Goal: Task Accomplishment & Management: Complete application form

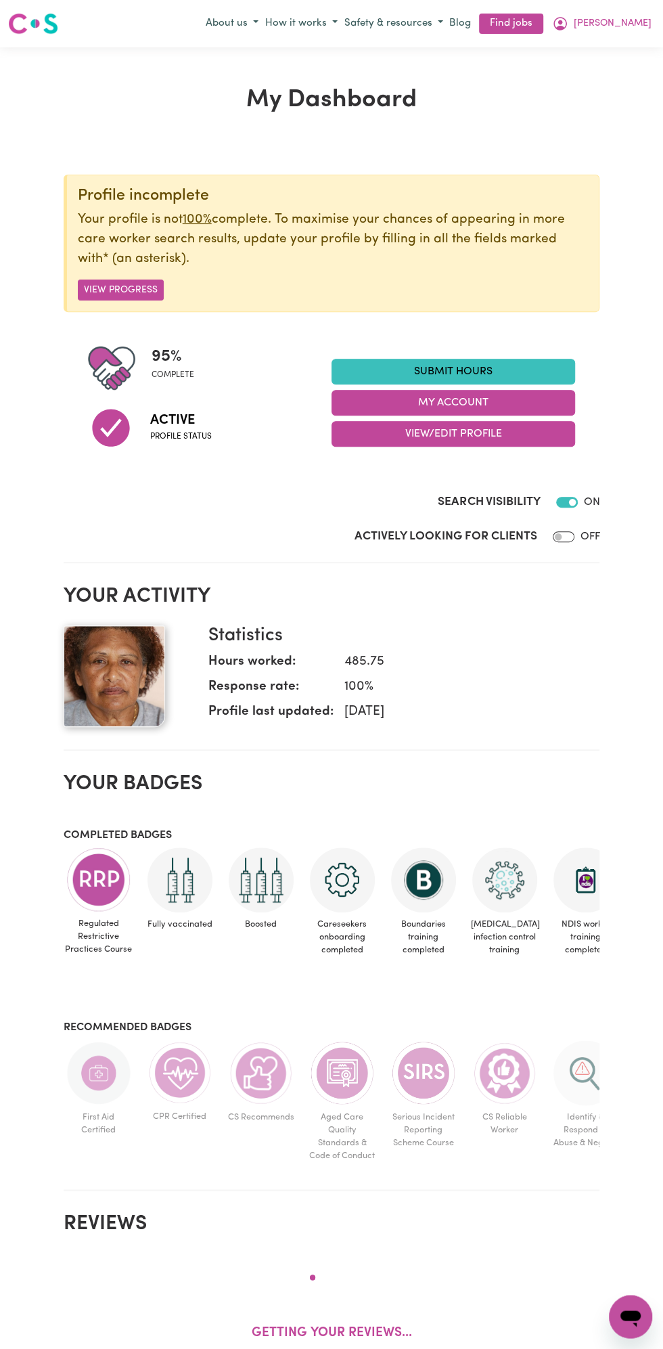
click at [476, 335] on div "Profile incomplete Your profile is not 100% complete. To maximise your chances …" at bounding box center [332, 318] width 537 height 286
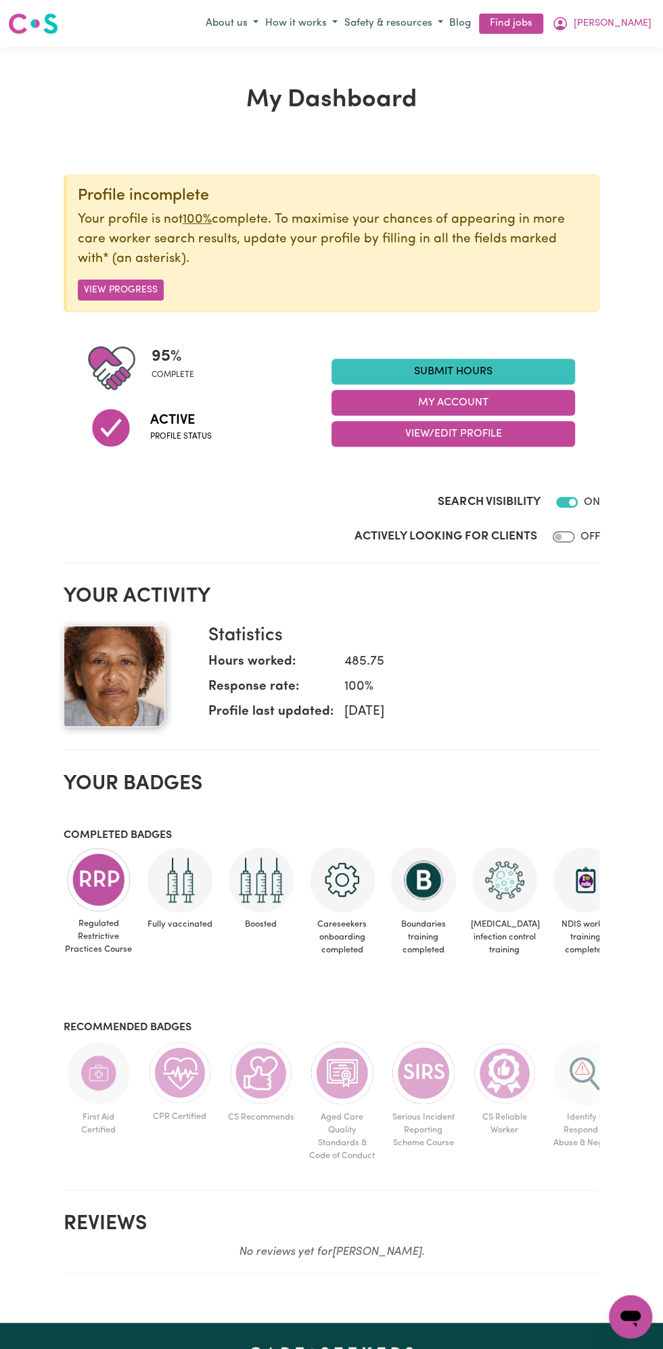
click at [473, 338] on div "Profile incomplete Your profile is not 100% complete. To maximise your chances …" at bounding box center [332, 318] width 537 height 286
click at [458, 363] on link "Submit Hours" at bounding box center [454, 372] width 244 height 26
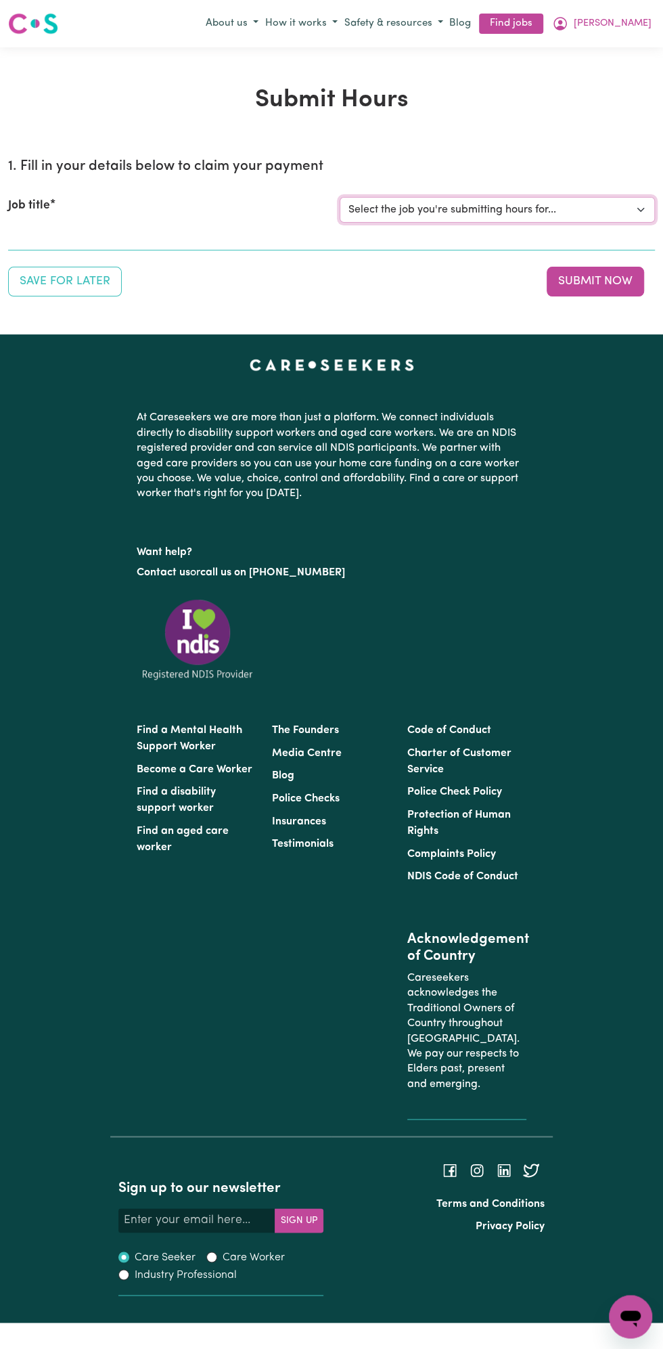
click at [458, 210] on select "Select the job you're submitting hours for... [Vartouhie ([PERSON_NAME]) [PERSO…" at bounding box center [497, 210] width 315 height 26
select select "13810"
click at [340, 197] on select "Select the job you're submitting hours for... [Vartouhie ([PERSON_NAME]) [PERSO…" at bounding box center [497, 210] width 315 height 26
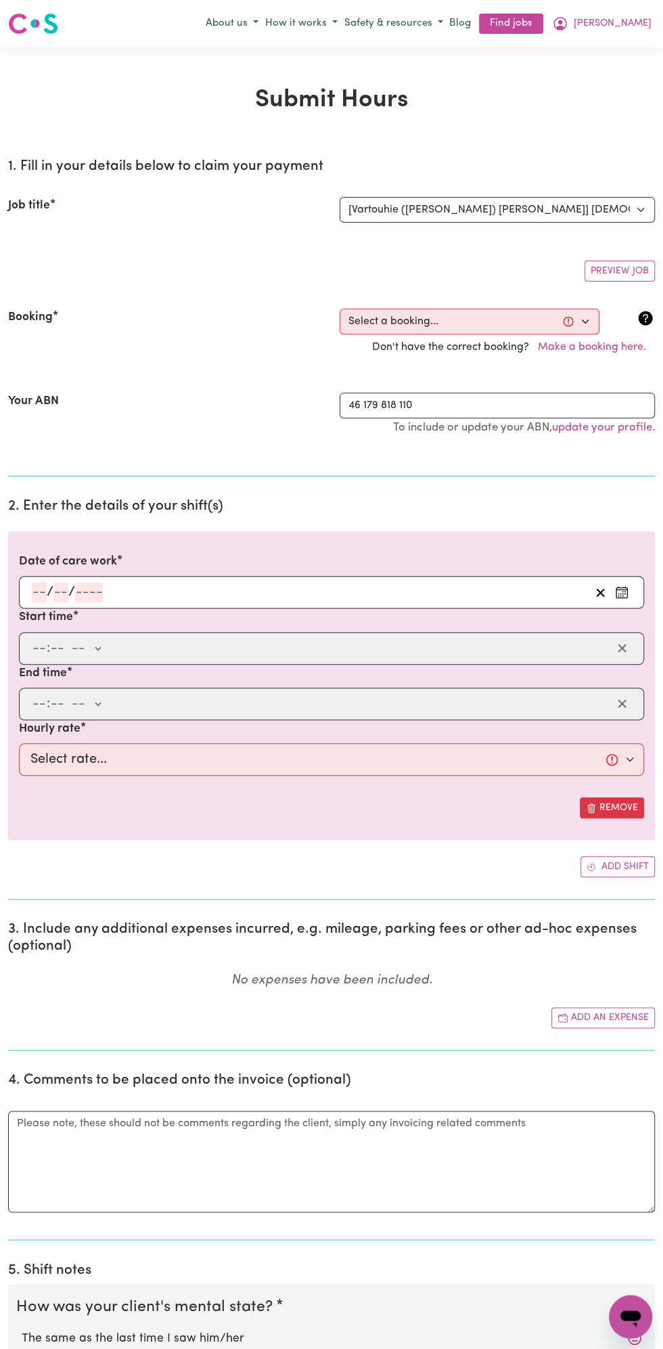
click at [60, 583] on input "number" at bounding box center [60, 592] width 15 height 20
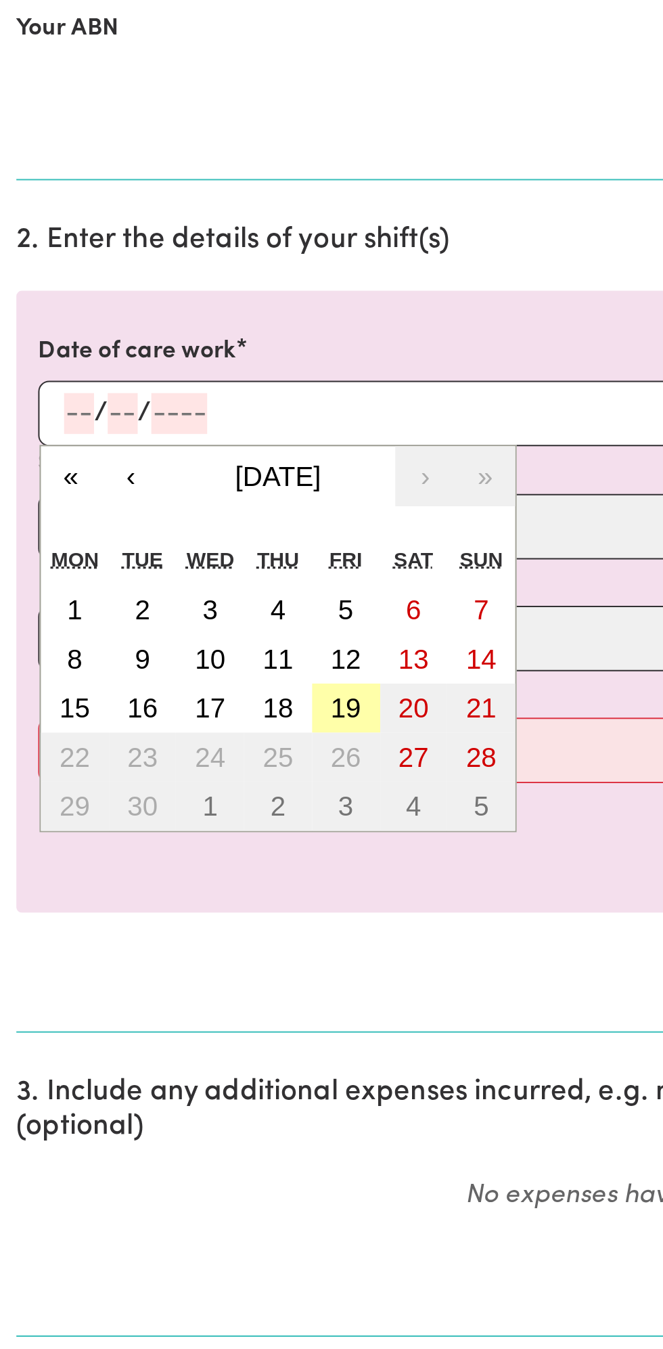
click at [180, 738] on button "19" at bounding box center [172, 738] width 34 height 24
type input "[DATE]"
type input "19"
type input "9"
type input "2025"
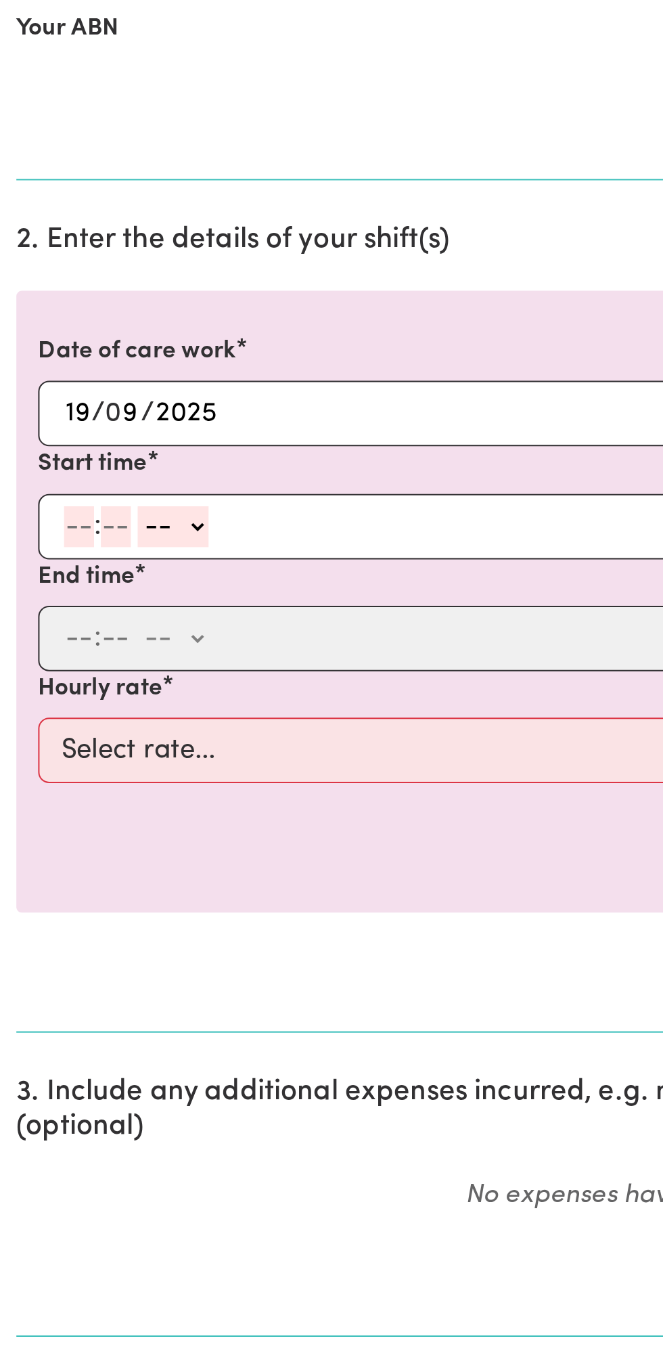
click at [34, 643] on input "number" at bounding box center [39, 648] width 15 height 20
type input "8"
type input "0"
click at [100, 642] on select "-- am pm" at bounding box center [83, 648] width 35 height 20
select select "am"
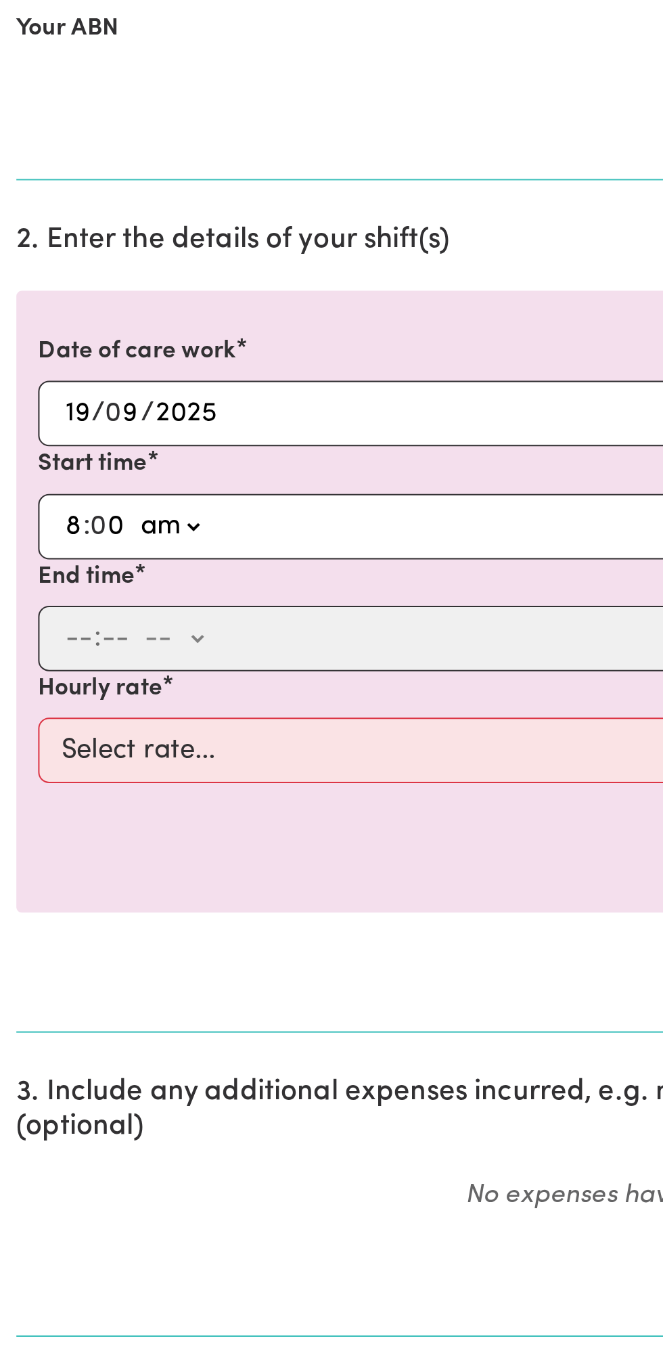
click at [66, 638] on select "-- am pm" at bounding box center [83, 648] width 35 height 20
type input "08:00"
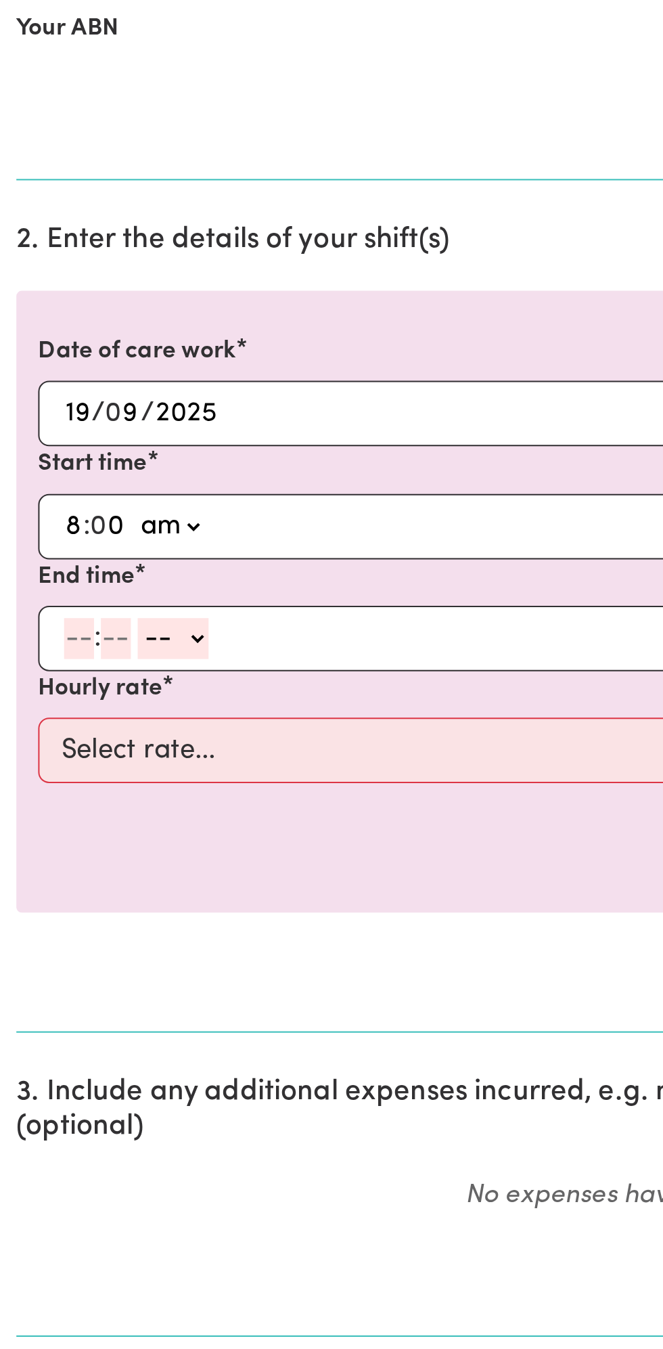
click at [37, 704] on input "number" at bounding box center [39, 704] width 15 height 20
type input "9"
type input "0"
click at [98, 695] on select "-- am pm" at bounding box center [83, 704] width 35 height 20
select select "am"
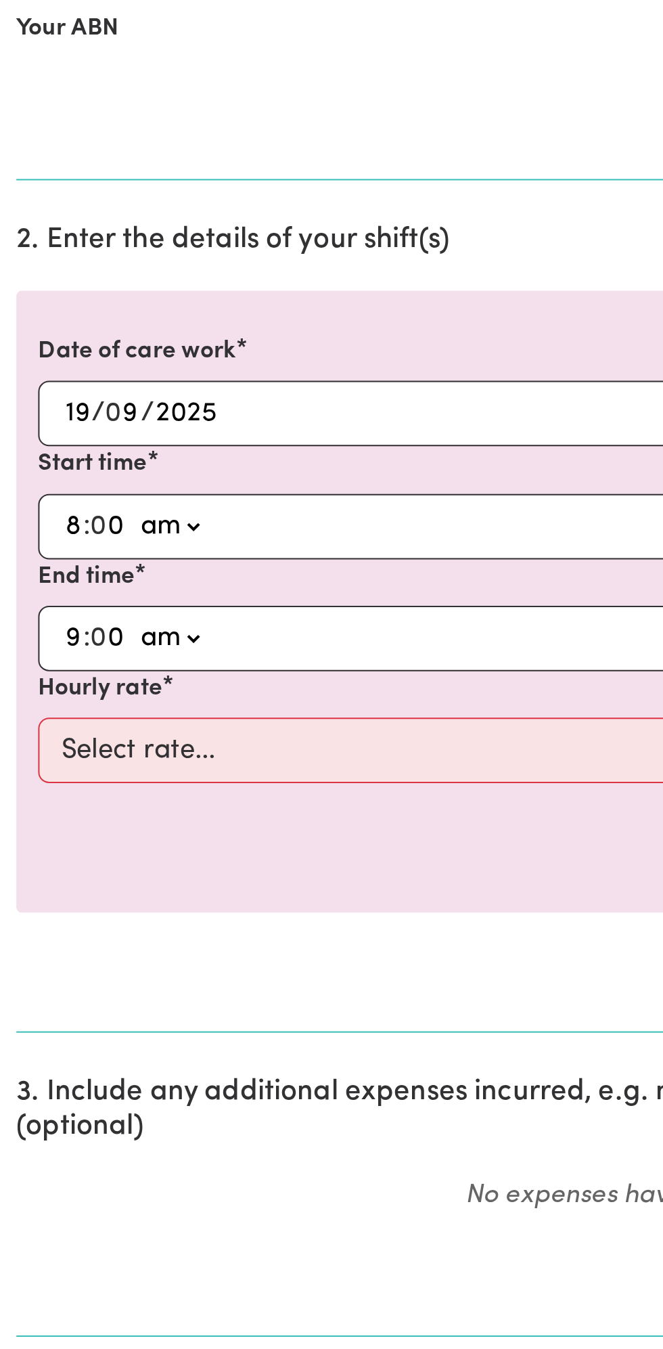
click at [66, 694] on select "-- am pm" at bounding box center [83, 704] width 35 height 20
type input "09:00"
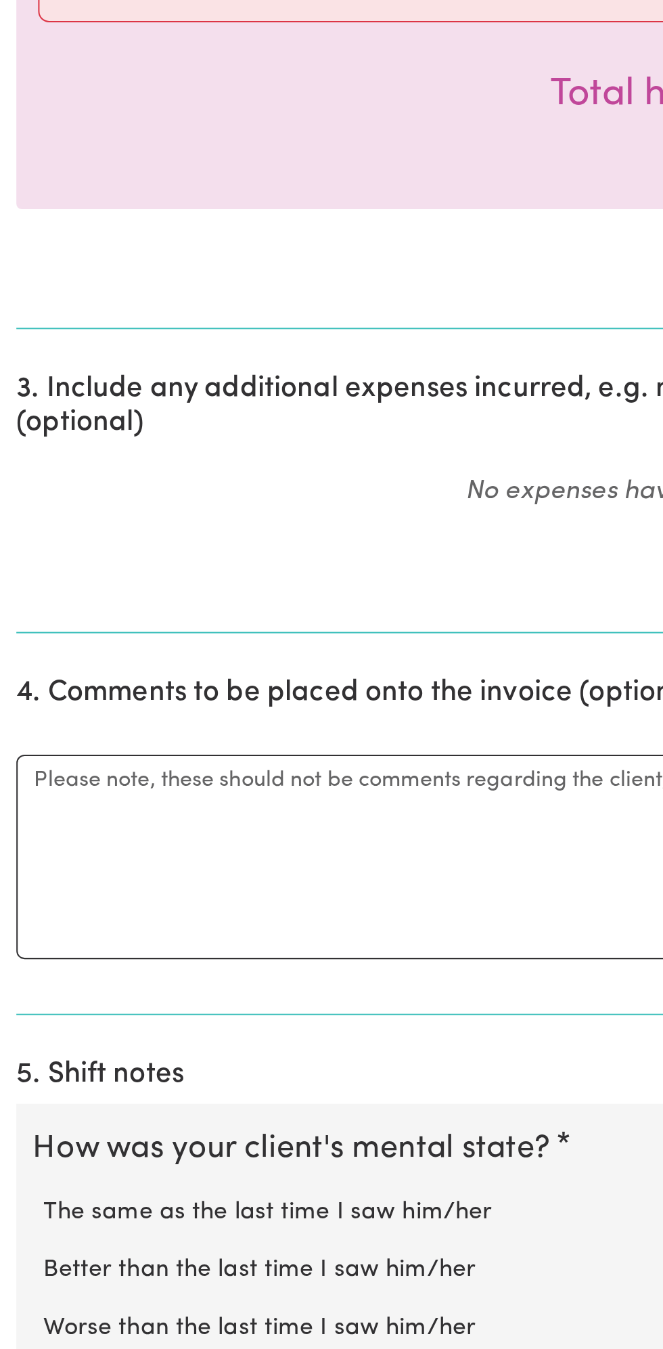
scroll to position [108, 0]
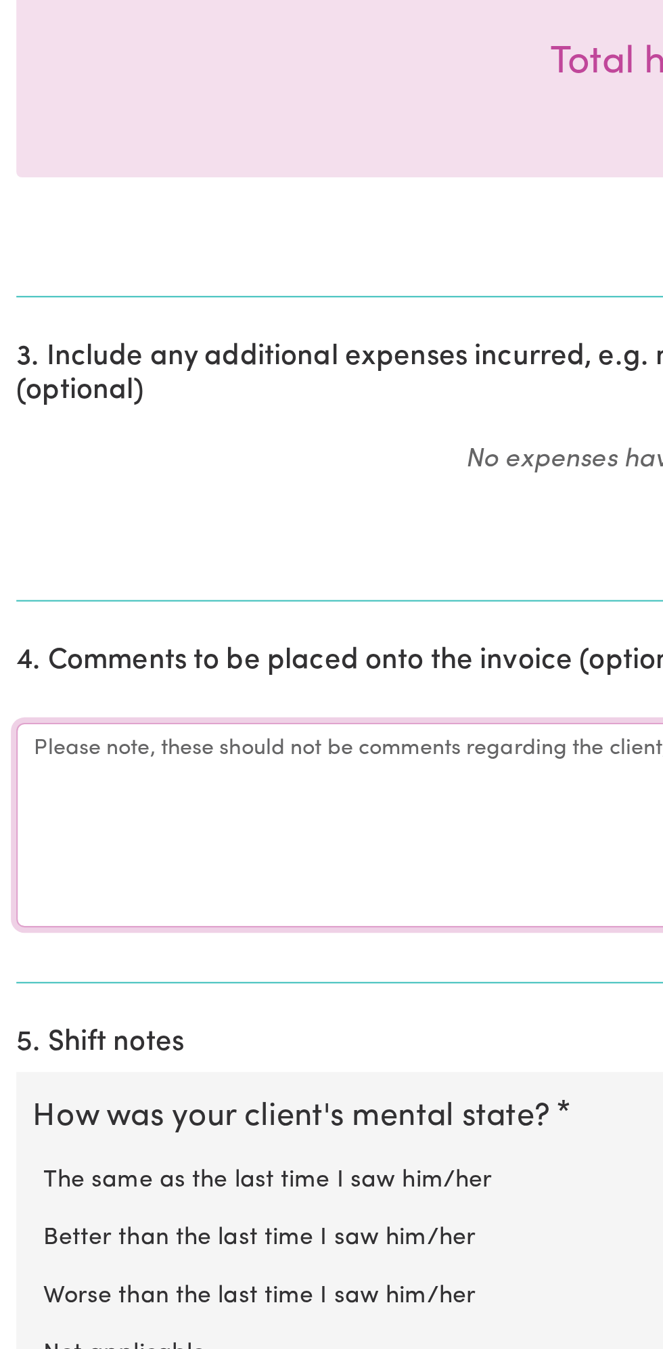
click at [96, 1068] on textarea "Comments" at bounding box center [331, 1082] width 647 height 102
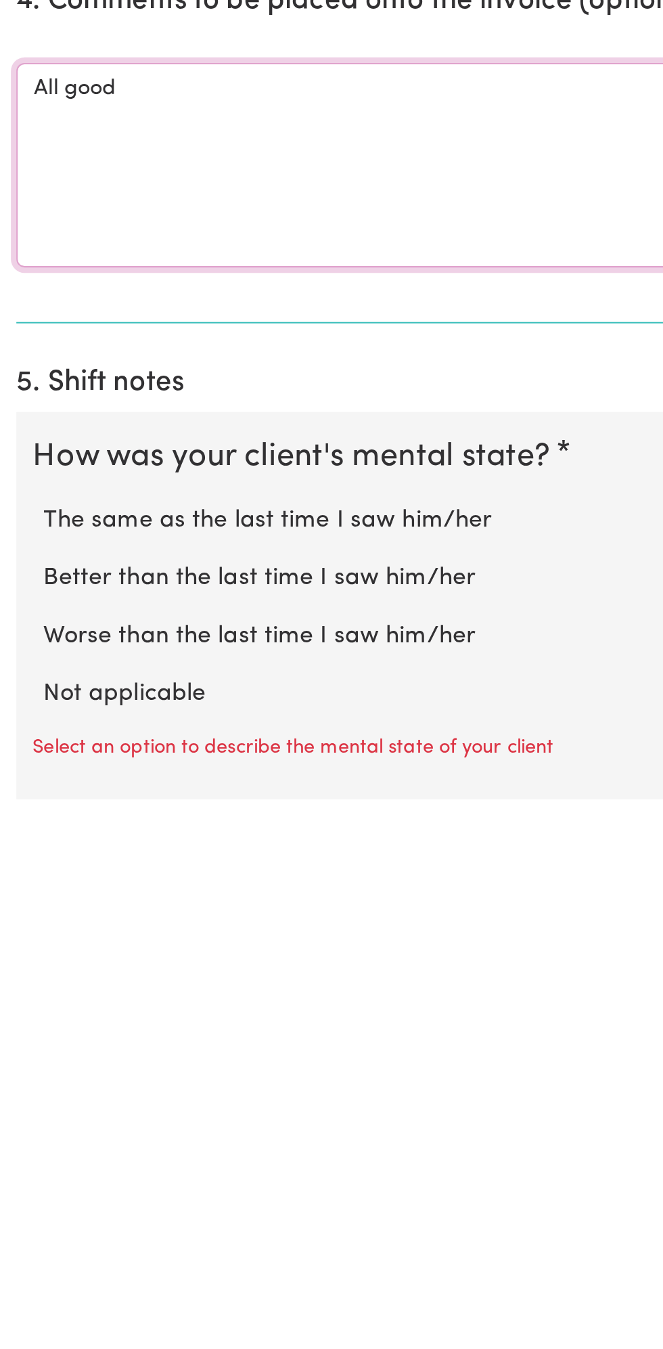
scroll to position [177, 0]
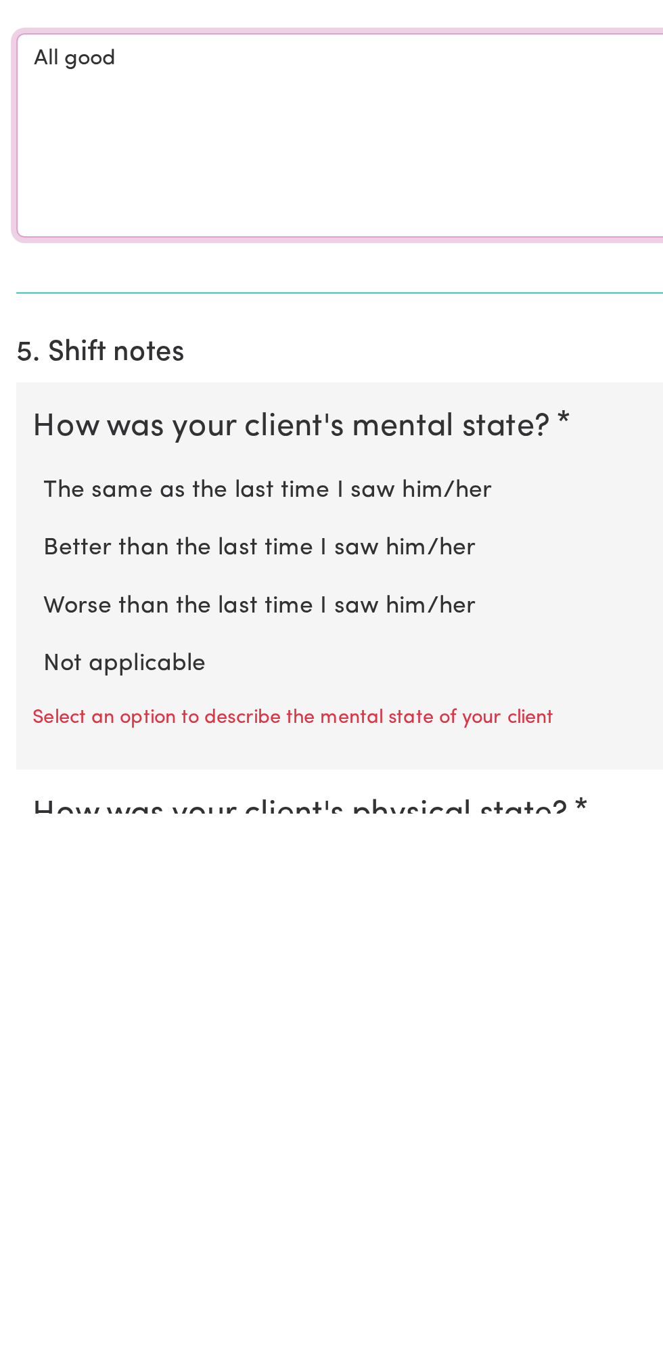
type textarea "All good"
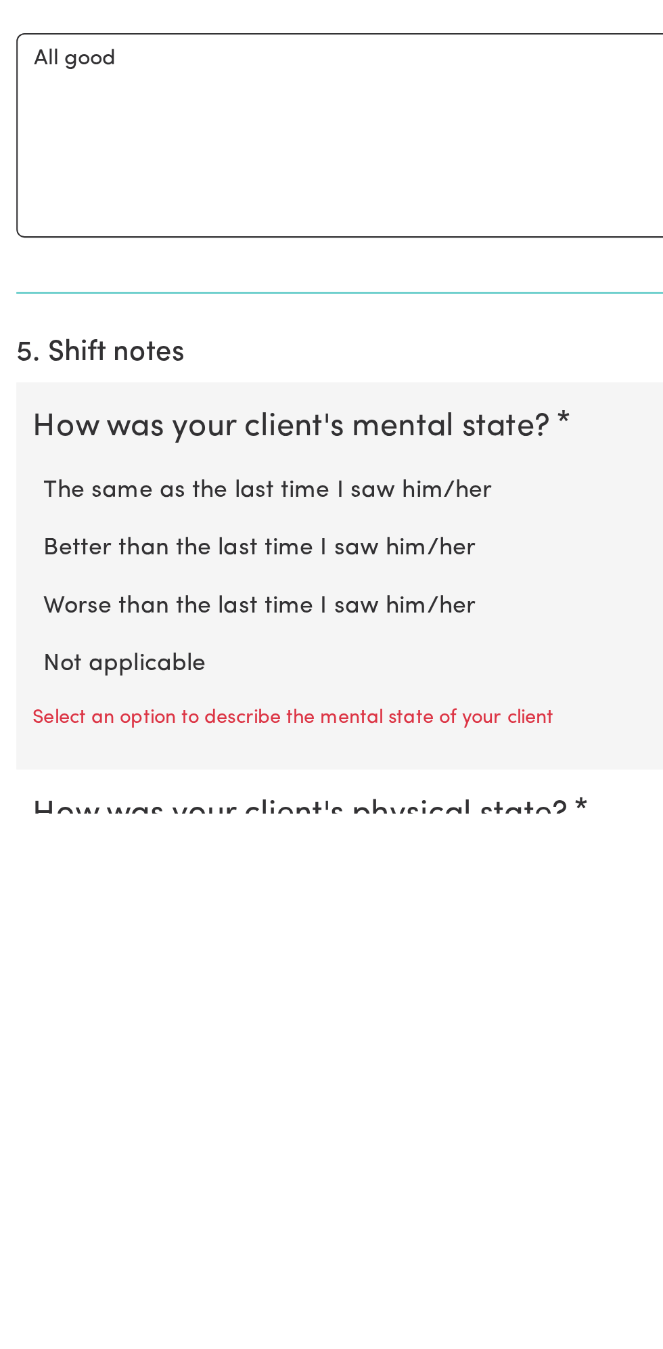
click at [99, 1267] on label "Not applicable" at bounding box center [332, 1276] width 620 height 18
click at [22, 1266] on input "Not applicable" at bounding box center [21, 1266] width 1 height 1
radio input "true"
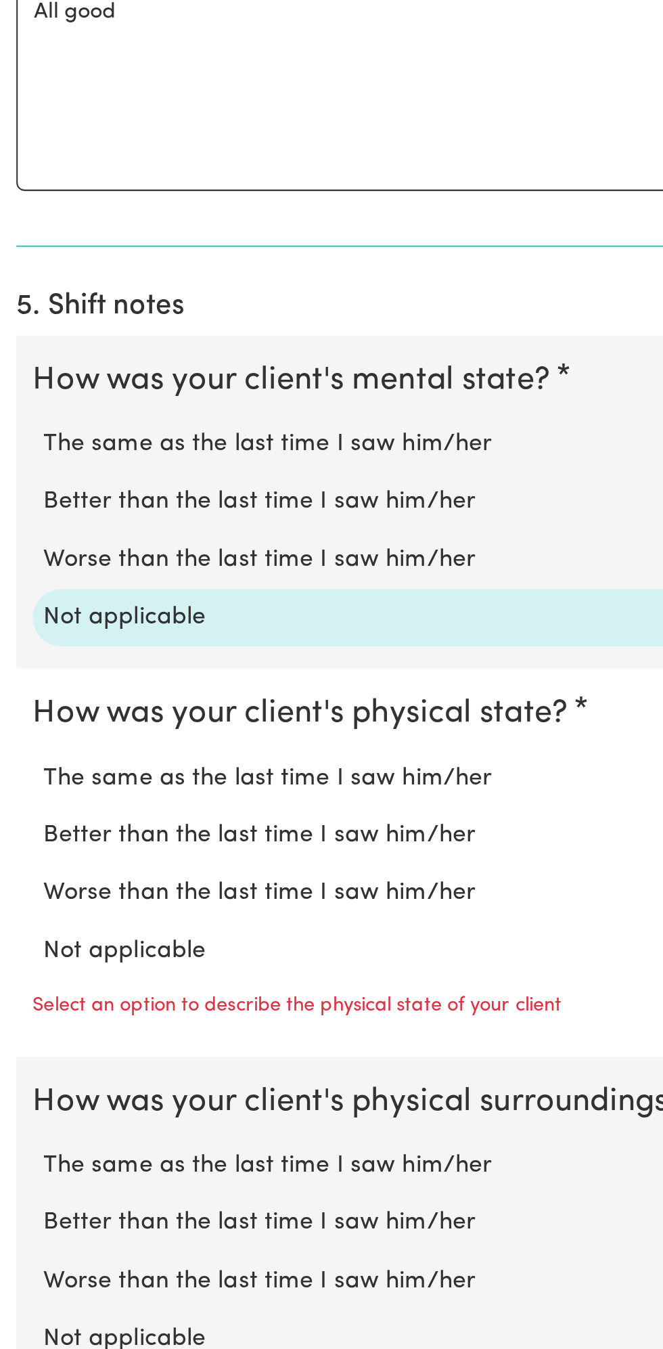
scroll to position [473, 0]
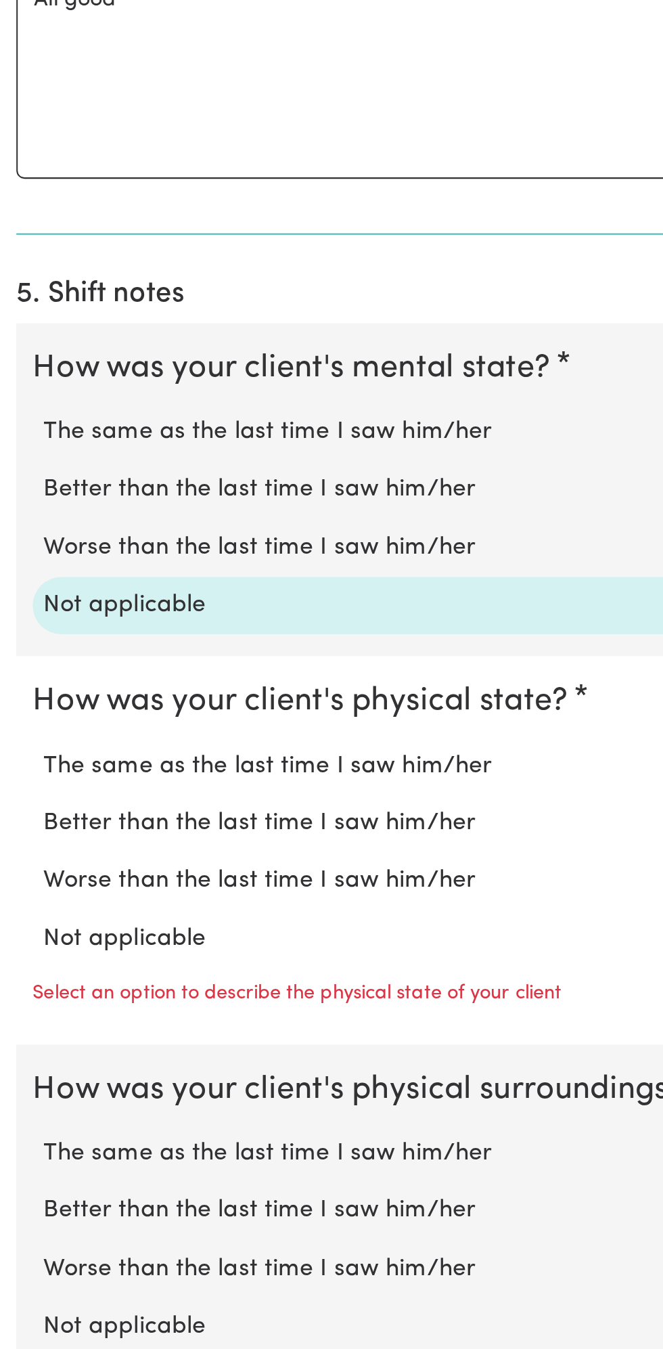
click at [83, 1137] on label "Not applicable" at bounding box center [332, 1146] width 620 height 18
click at [22, 1137] on input "Not applicable" at bounding box center [21, 1137] width 1 height 1
radio input "true"
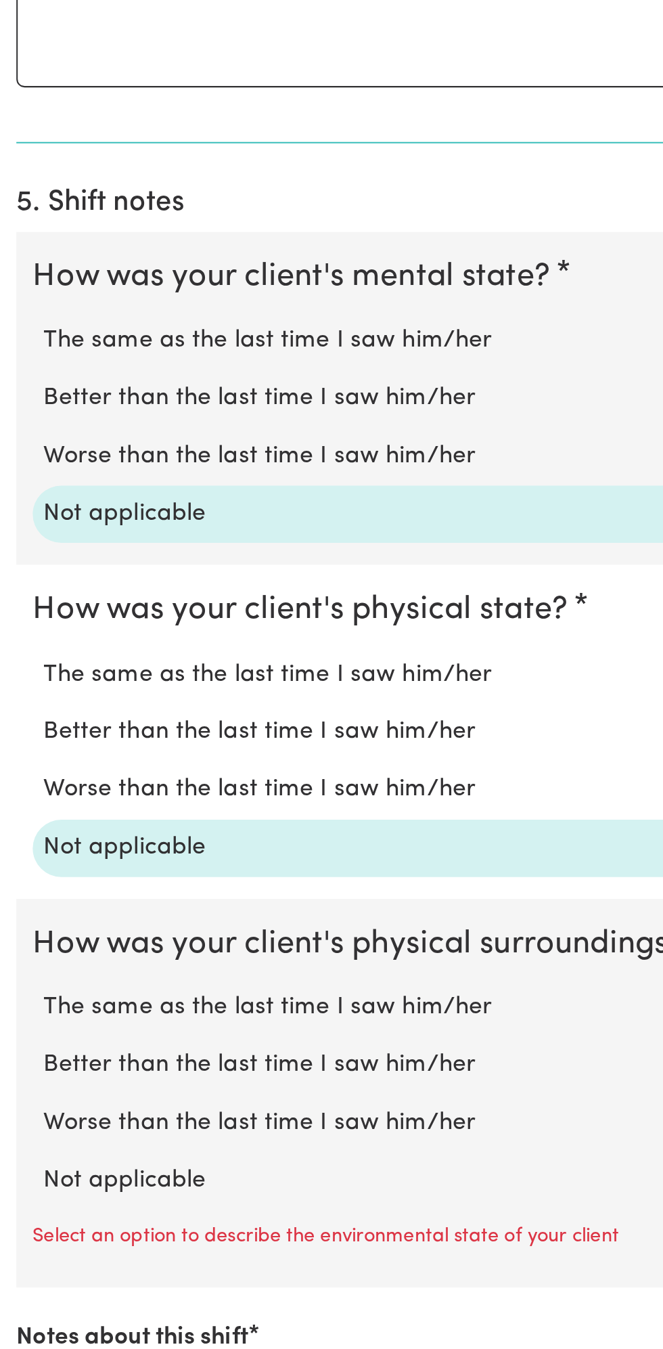
scroll to position [636, 0]
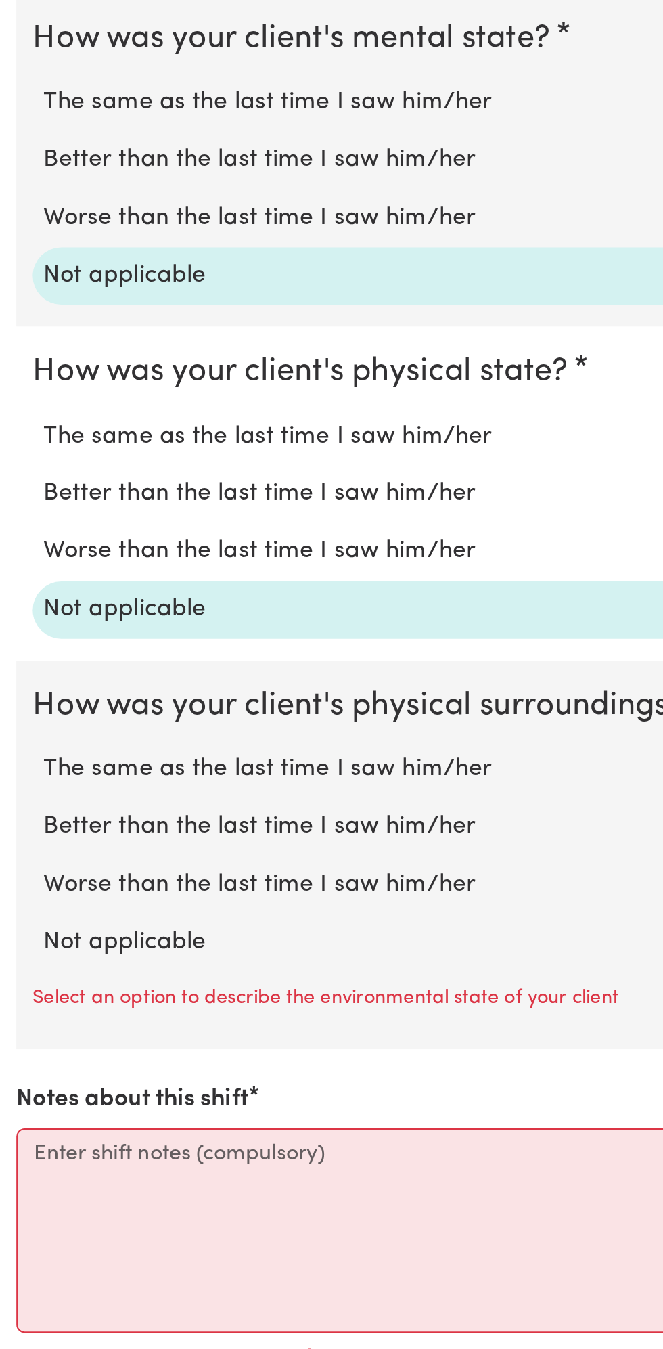
click at [87, 1139] on label "Not applicable" at bounding box center [332, 1148] width 620 height 18
click at [22, 1138] on input "Not applicable" at bounding box center [21, 1138] width 1 height 1
radio input "true"
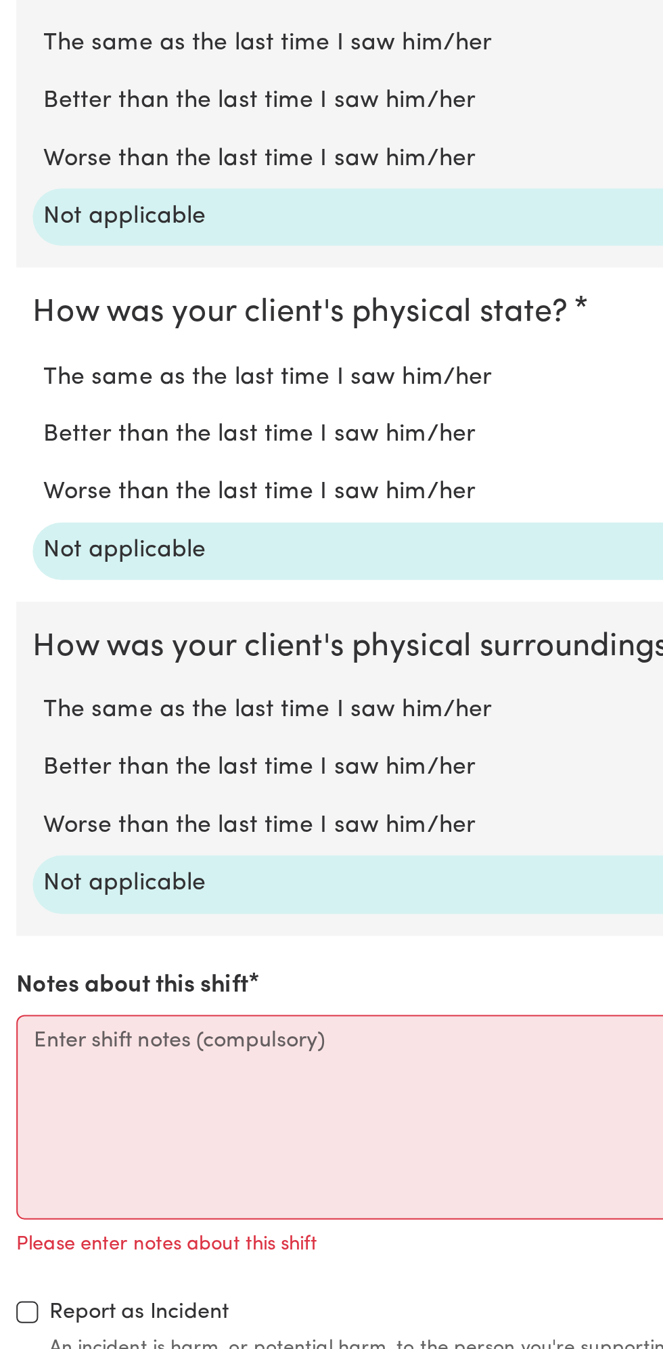
scroll to position [791, 0]
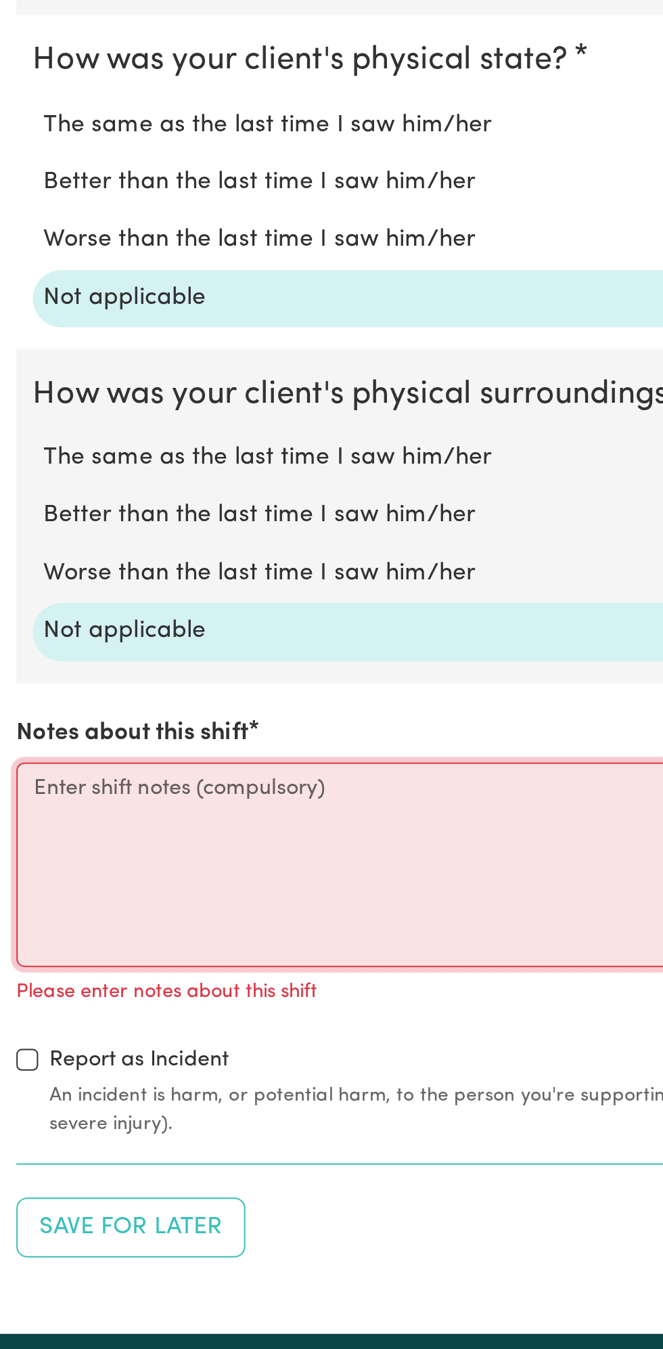
click at [95, 1082] on textarea "Notes about this shift" at bounding box center [331, 1109] width 647 height 102
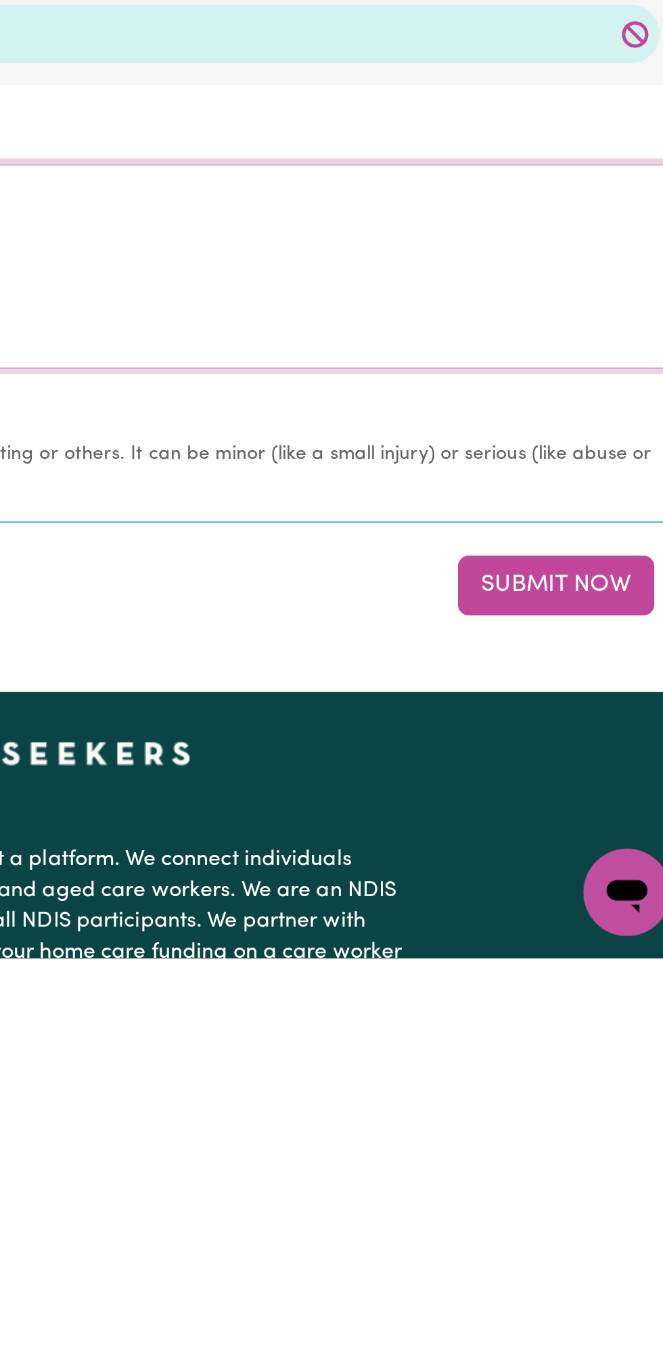
type textarea "Nothing changes all good"
click at [606, 1154] on button "Submit Now" at bounding box center [595, 1165] width 97 height 30
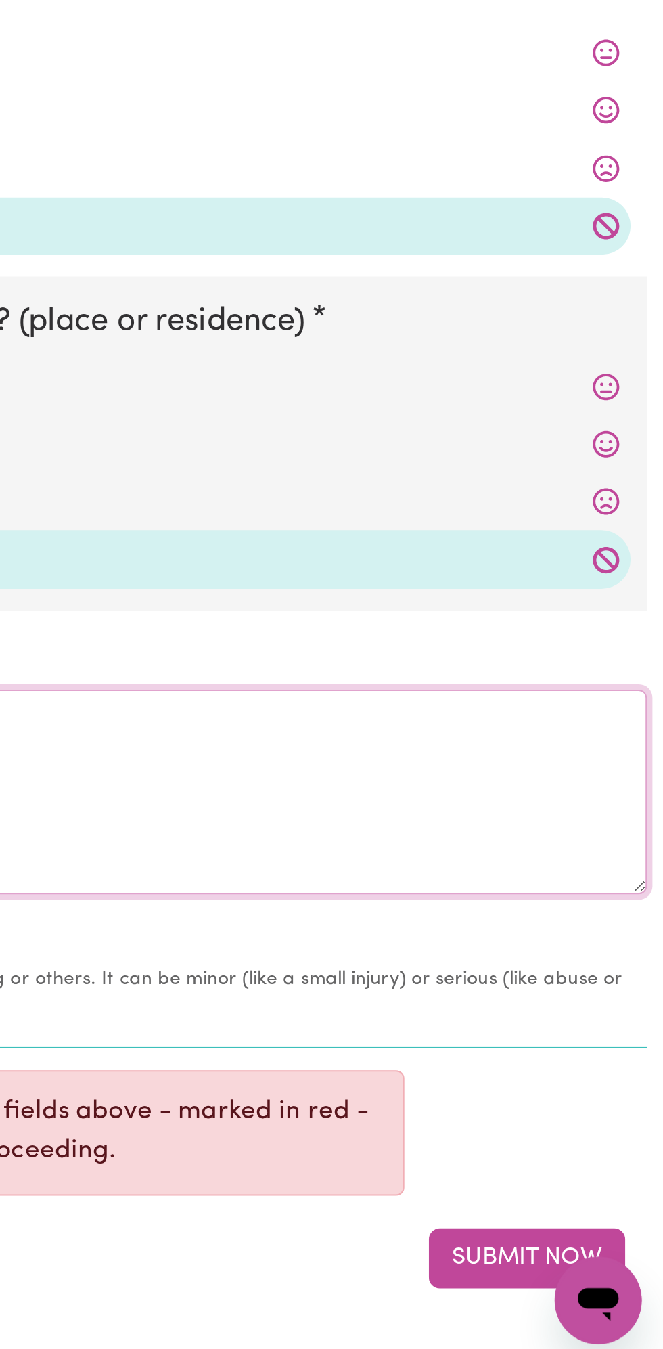
scroll to position [863, 0]
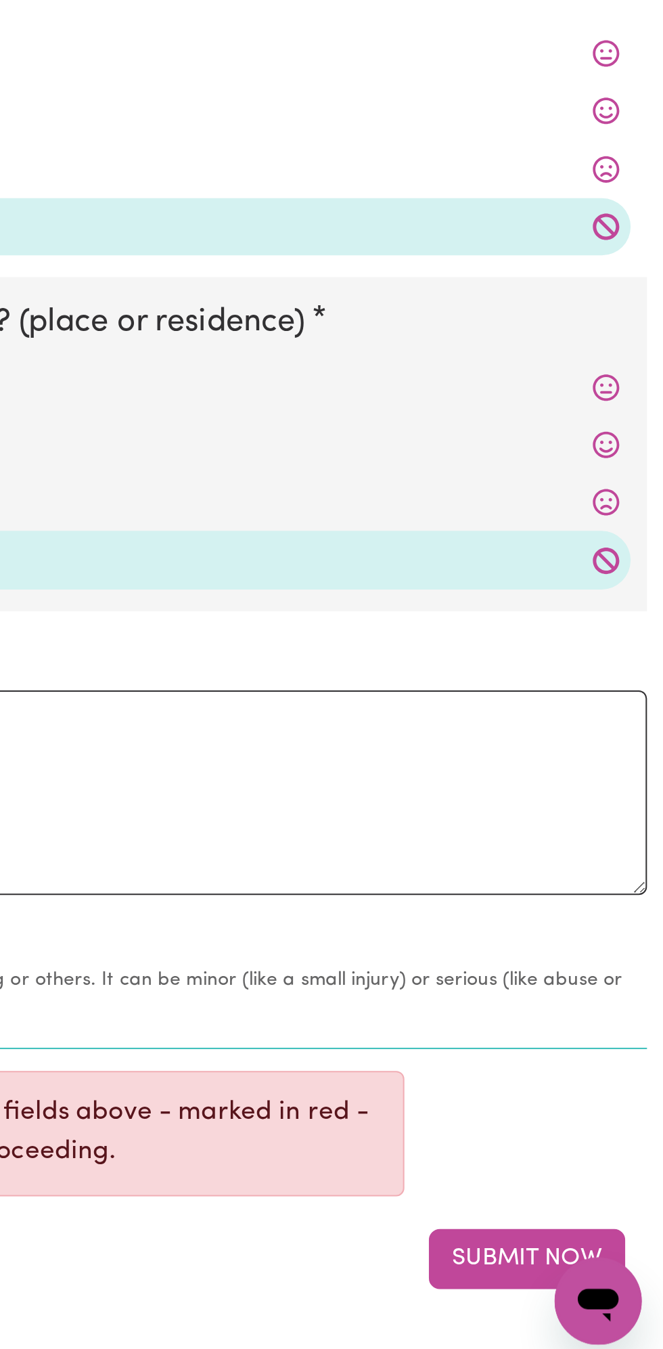
click at [582, 1292] on button "Submit Now" at bounding box center [595, 1296] width 97 height 30
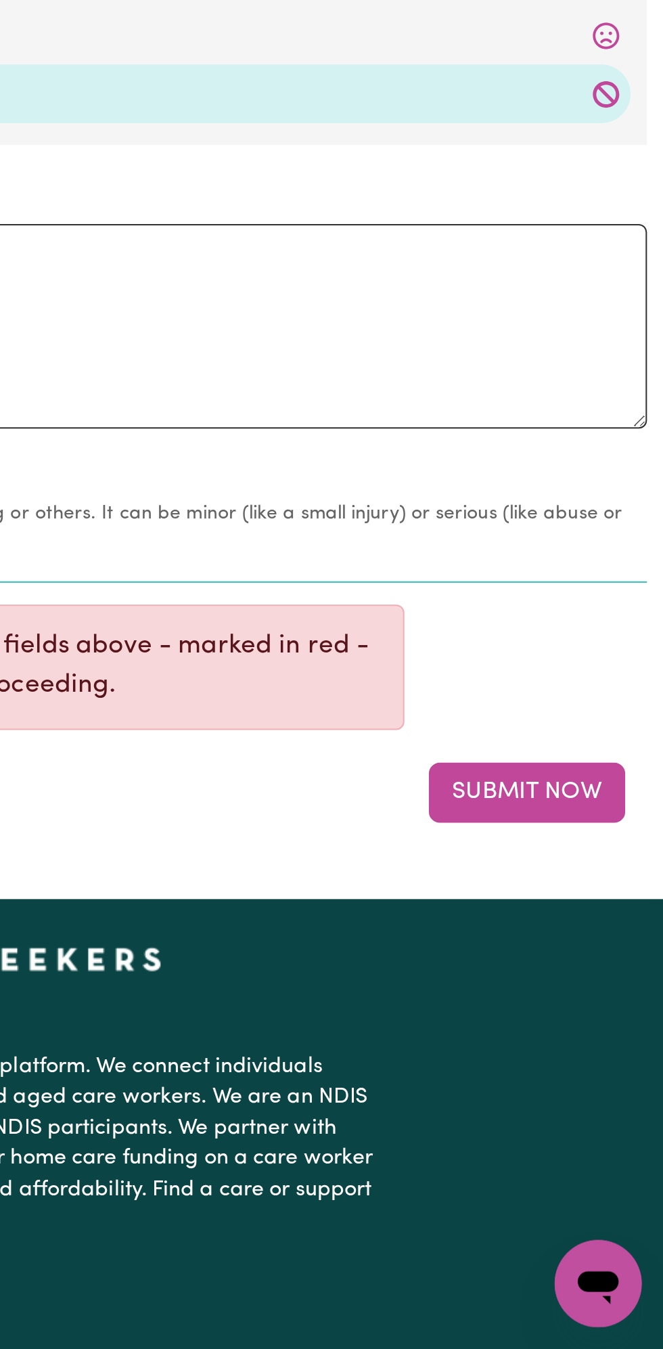
scroll to position [1087, 0]
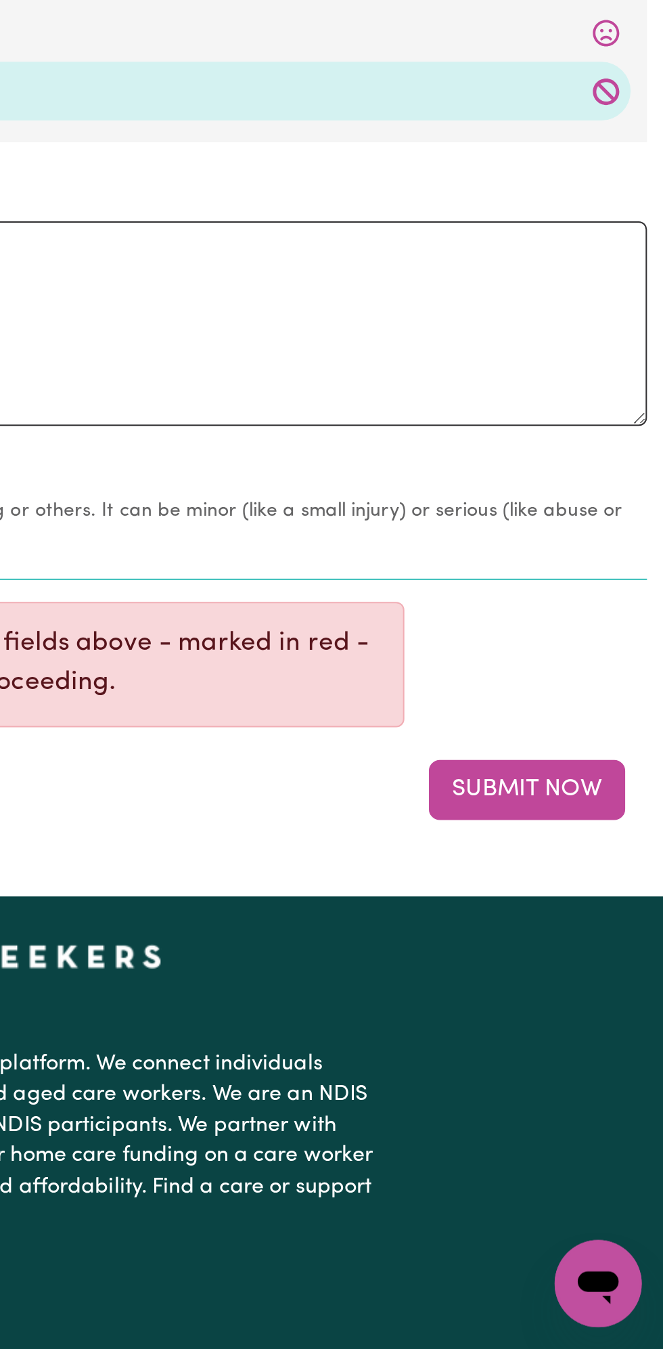
click at [601, 1067] on button "Submit Now" at bounding box center [595, 1072] width 97 height 30
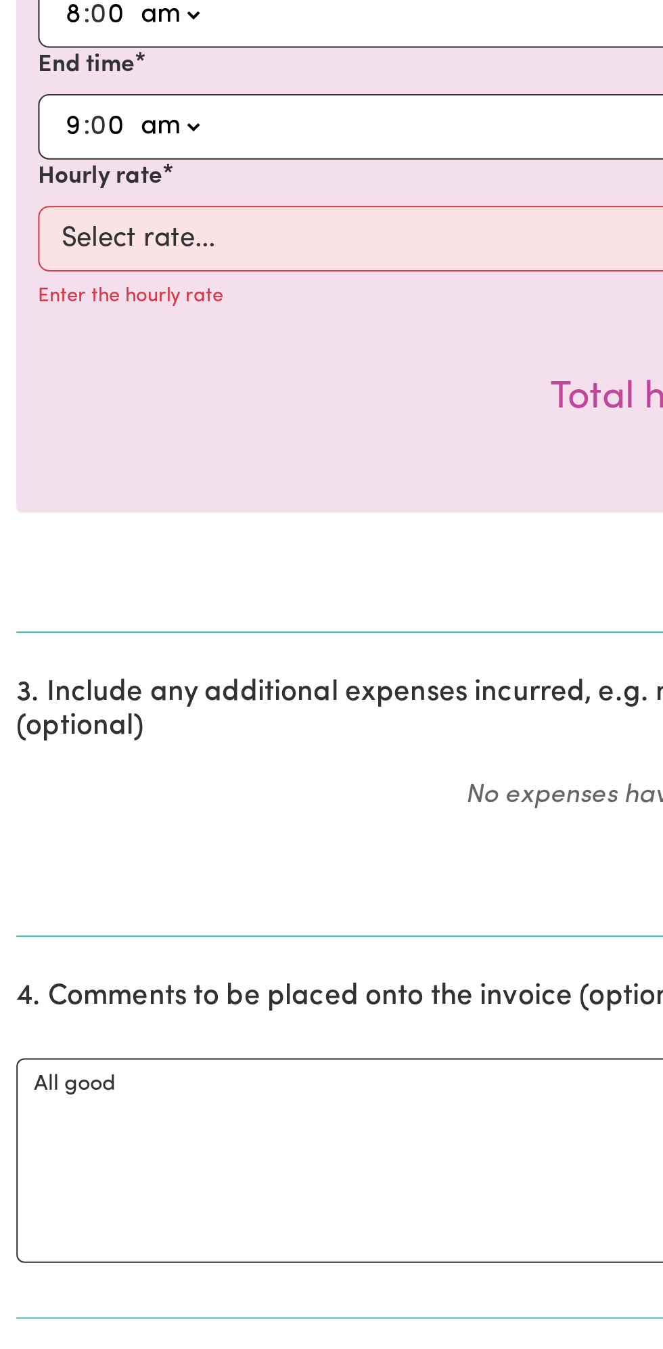
scroll to position [639, 0]
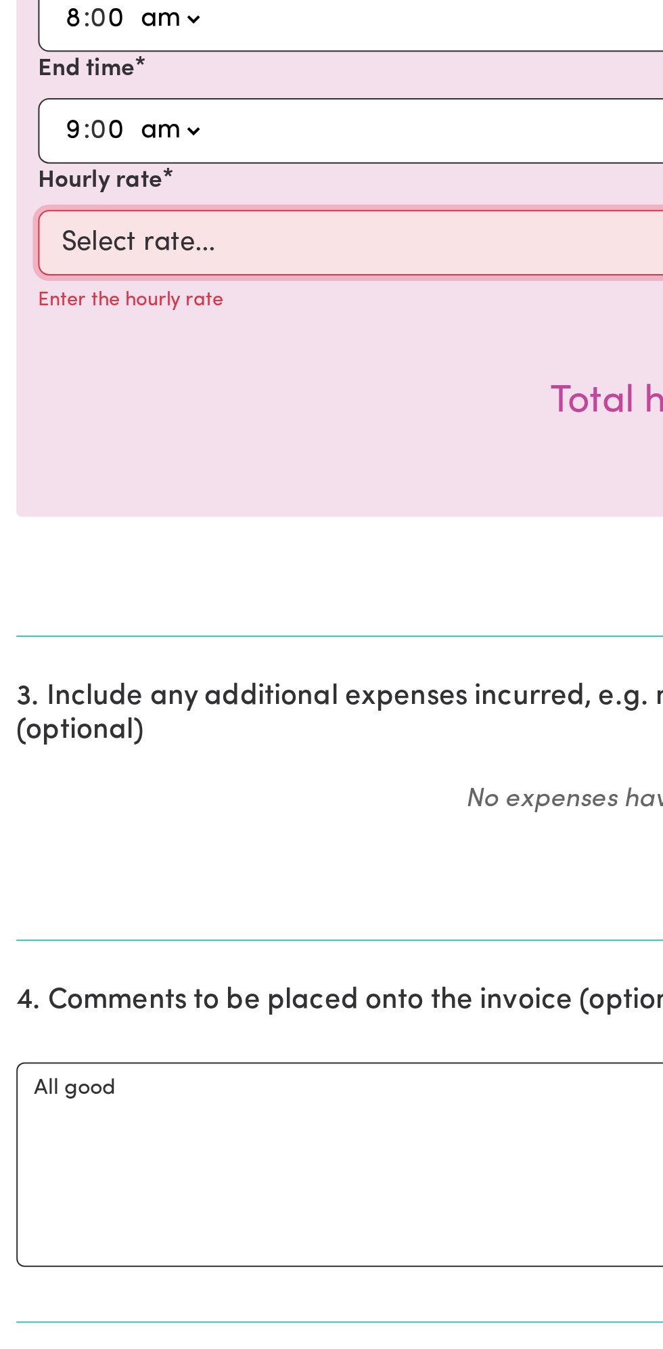
click at [201, 120] on select "Select rate... $49.00 (Weekday) $60.00 ([DATE])" at bounding box center [332, 120] width 626 height 32
select select "49-Weekday"
click at [19, 104] on select "Select rate... $49.00 (Weekday) $60.00 ([DATE])" at bounding box center [332, 120] width 626 height 32
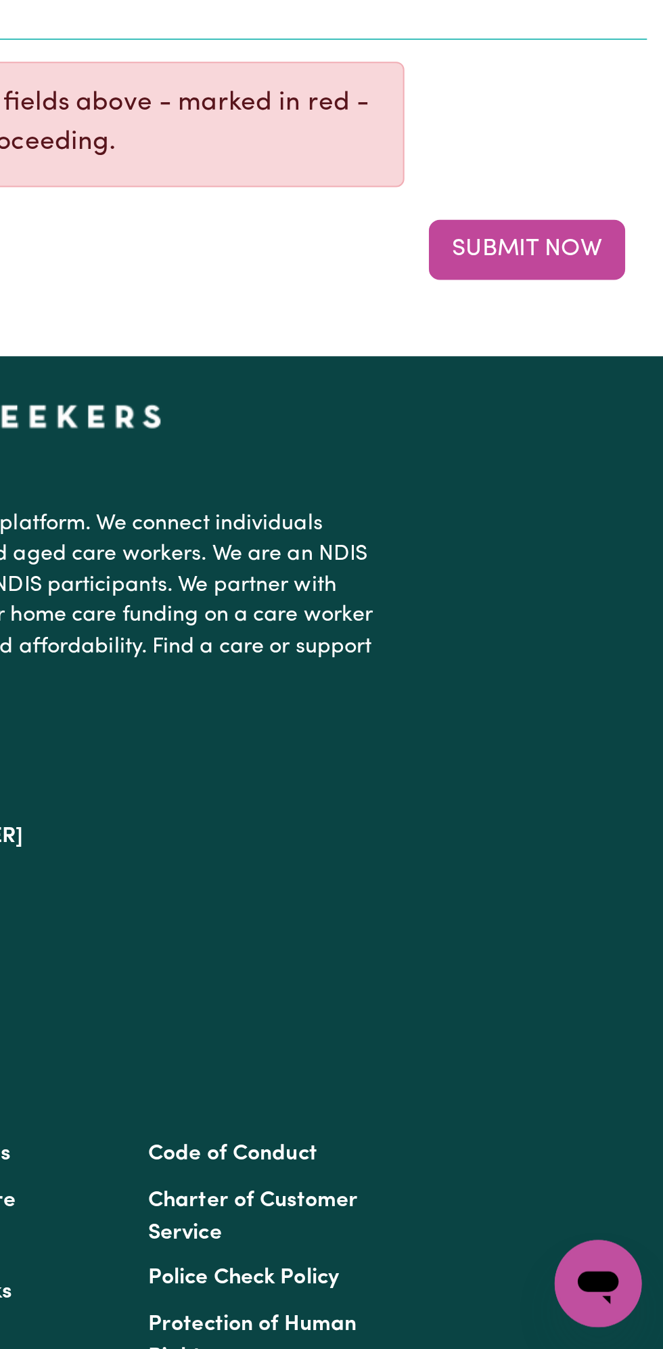
click at [607, 802] on button "Submit Now" at bounding box center [595, 804] width 97 height 30
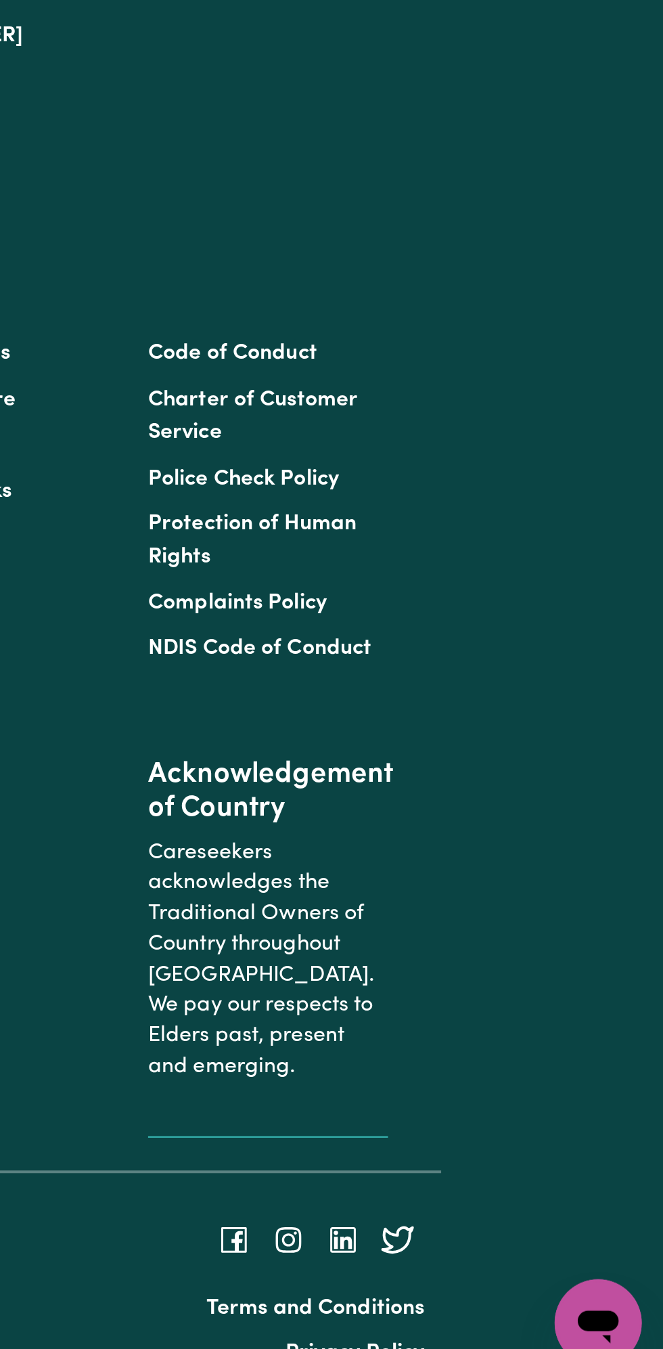
scroll to position [0, 0]
